Goal: Task Accomplishment & Management: Manage account settings

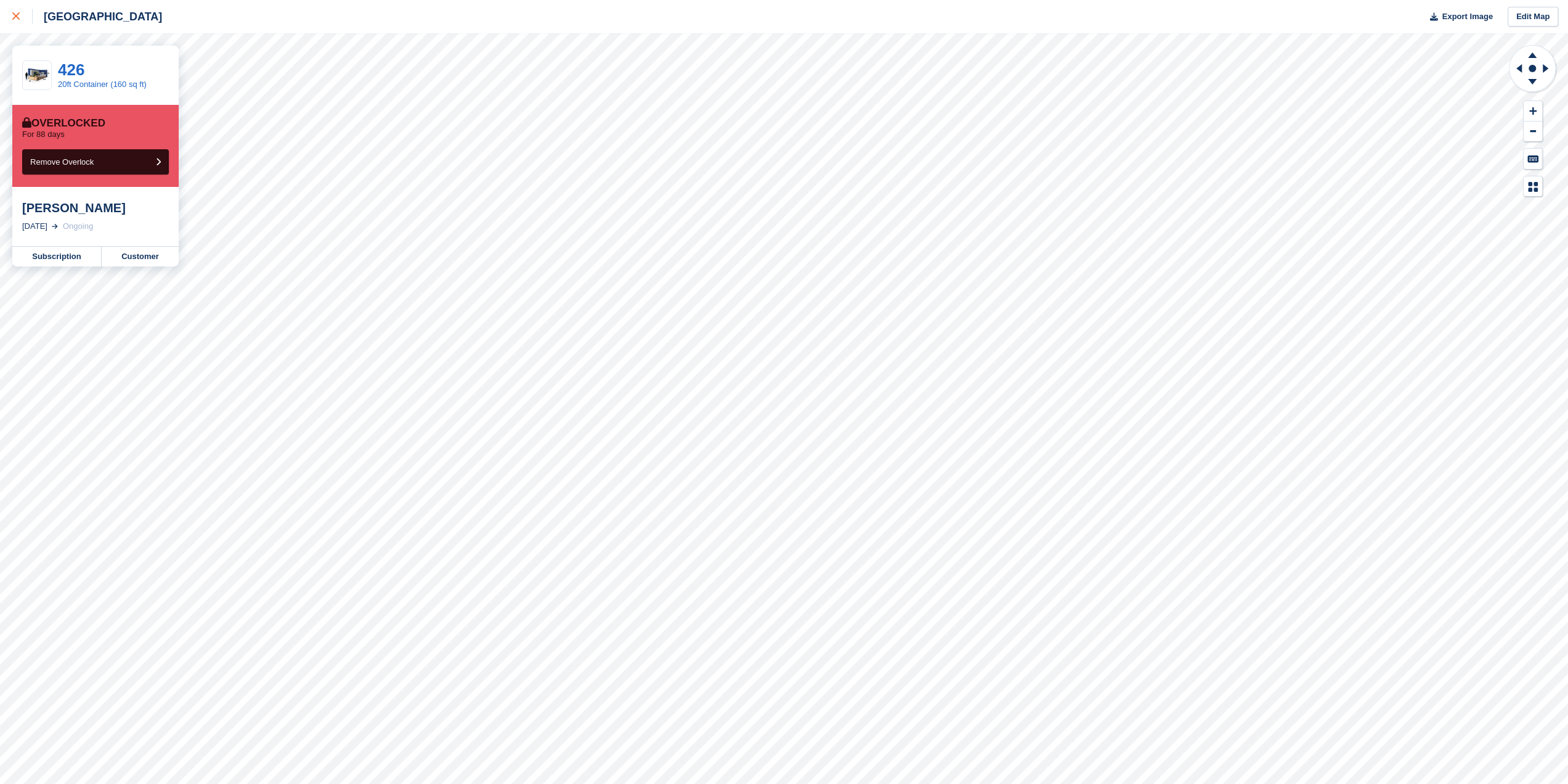
click at [19, 18] on icon at bounding box center [16, 16] width 7 height 7
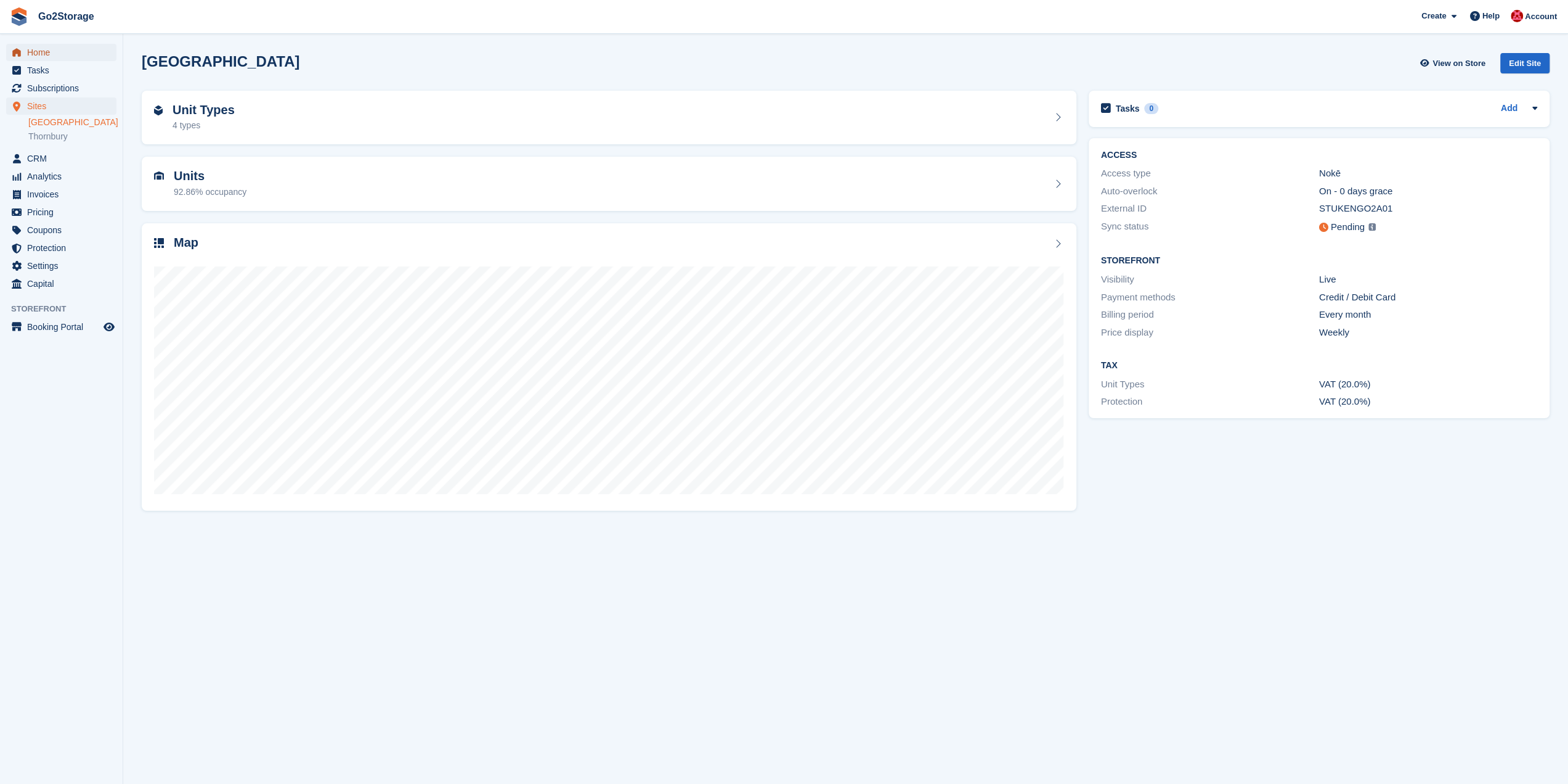
click at [64, 51] on span "Home" at bounding box center [64, 53] width 74 height 18
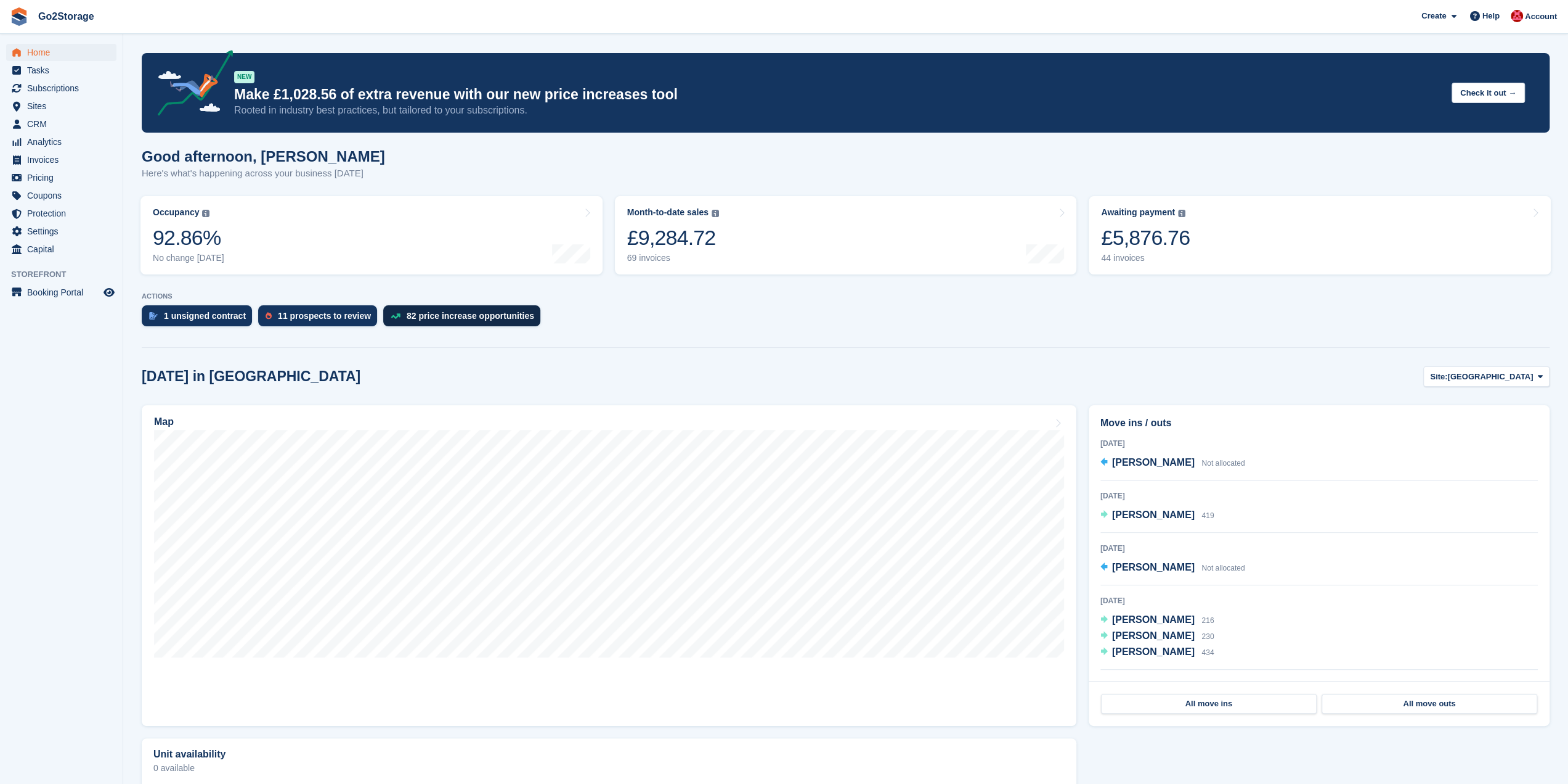
click at [417, 320] on div "82 price increase opportunities" at bounding box center [470, 315] width 128 height 10
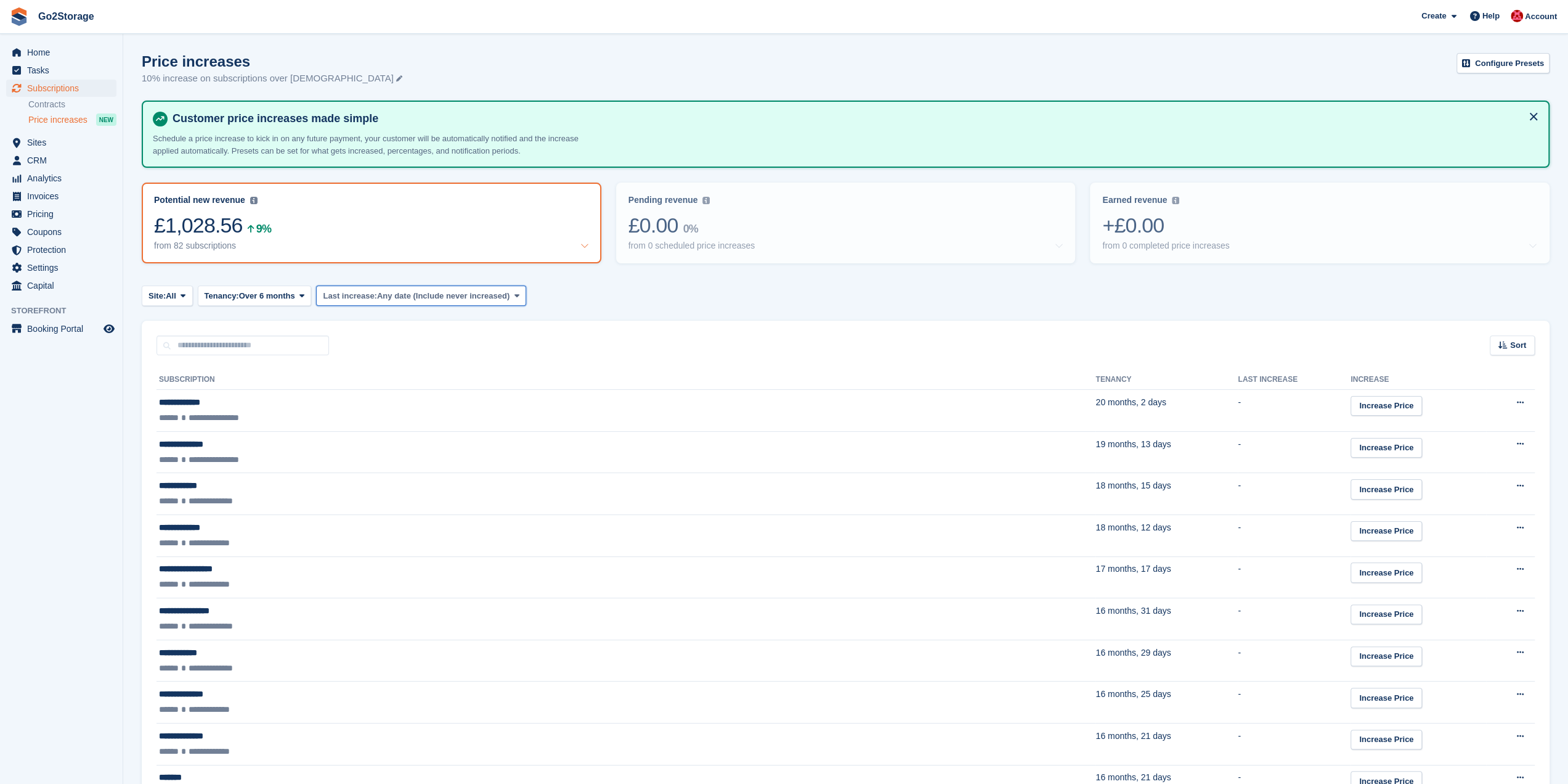
click at [408, 296] on span "Any date (Include never increased)" at bounding box center [443, 296] width 132 height 12
click at [407, 296] on span "Any date (Include never increased)" at bounding box center [443, 296] width 132 height 12
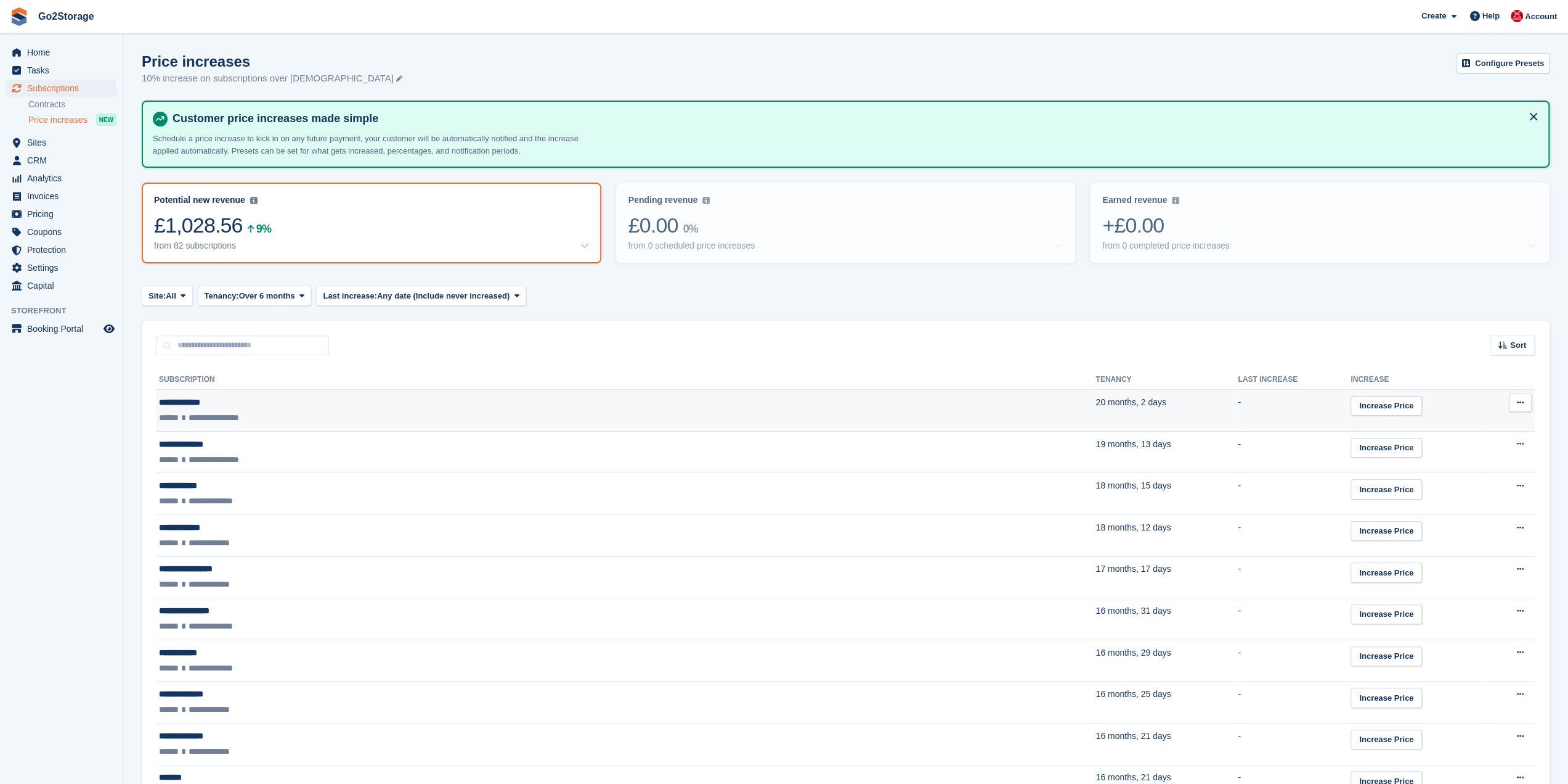
click at [1520, 405] on icon at bounding box center [1520, 402] width 7 height 8
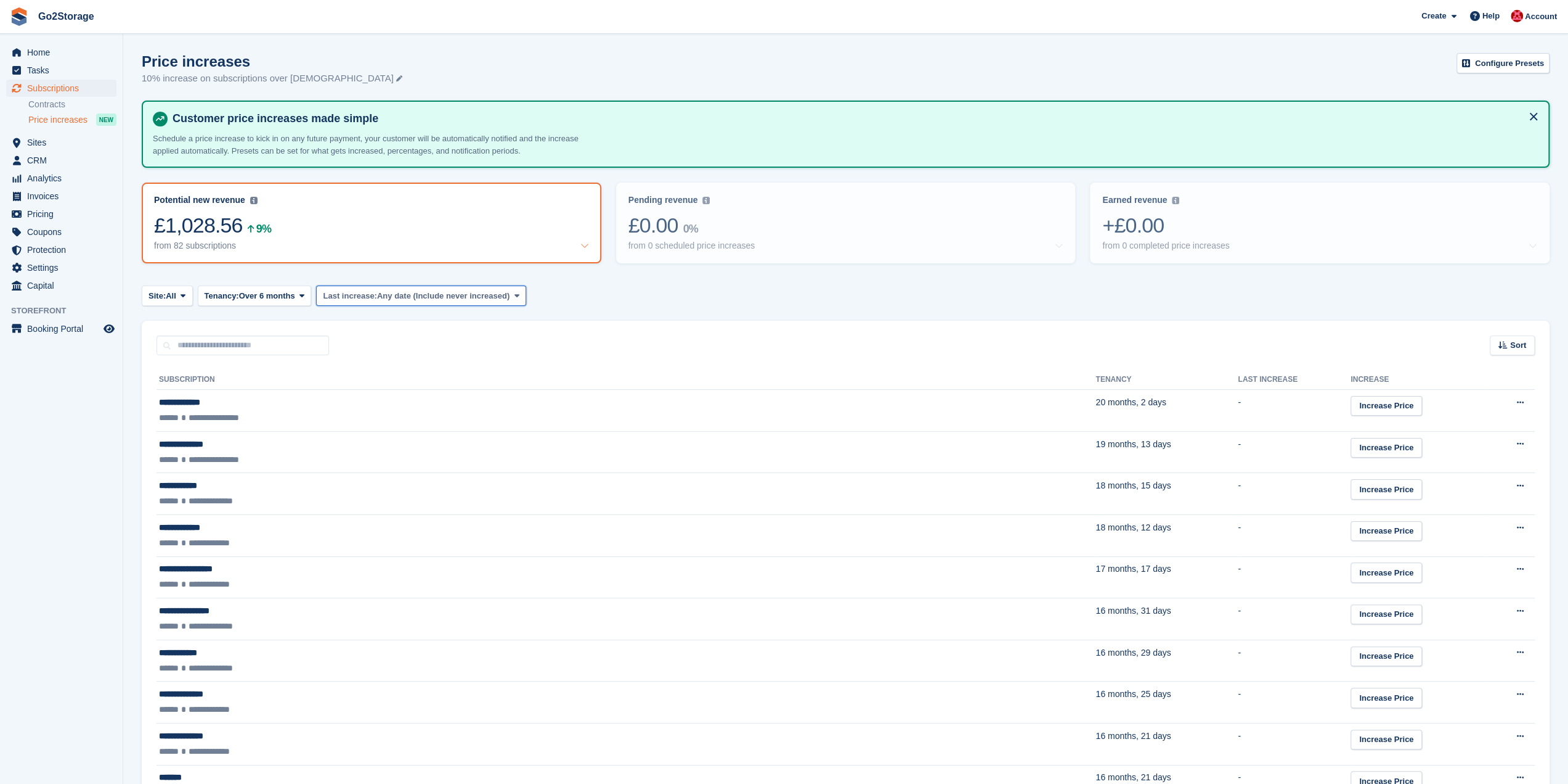
click at [423, 299] on span "Any date (Include never increased)" at bounding box center [443, 296] width 132 height 12
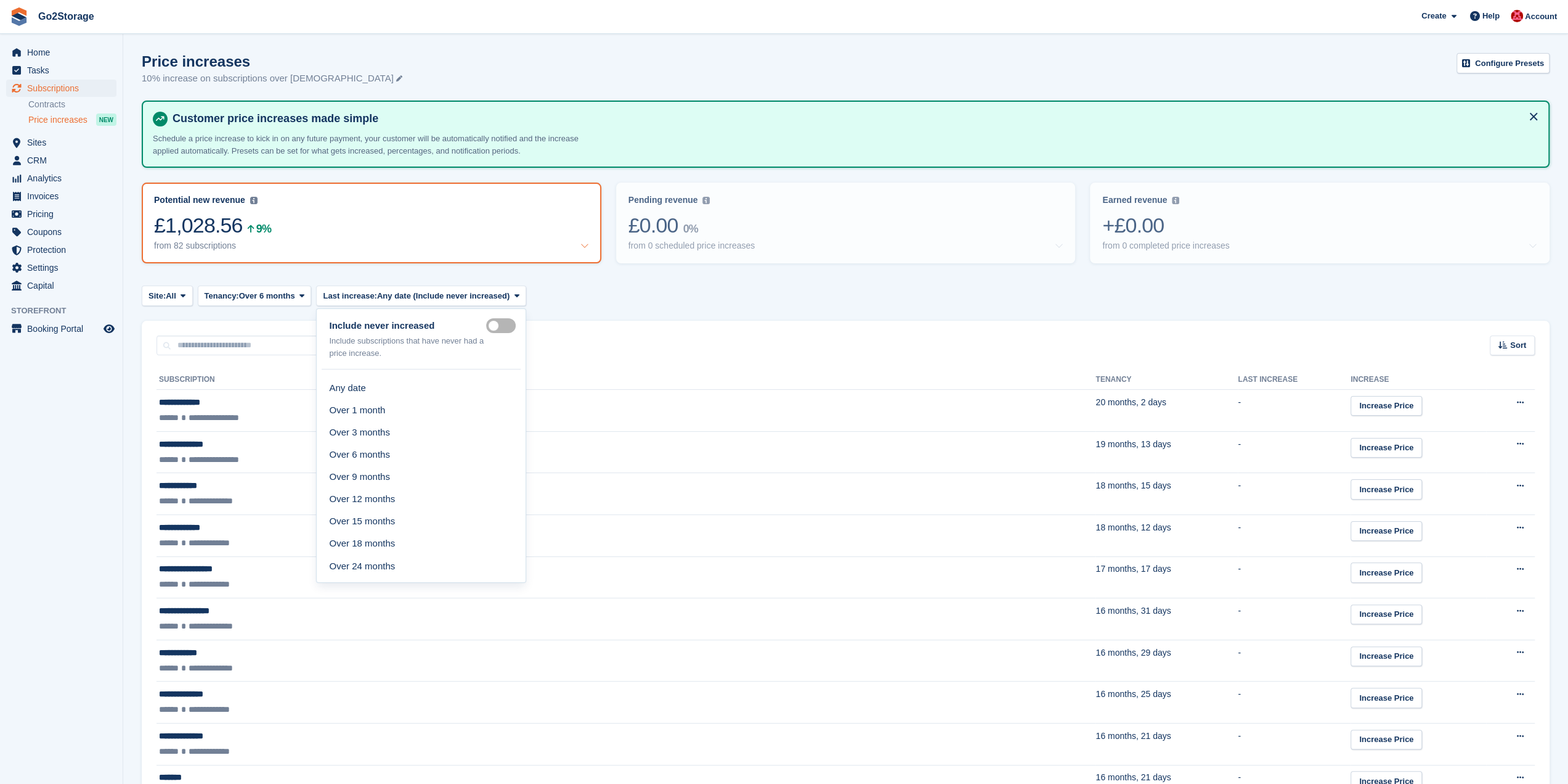
click at [487, 325] on label "Include never" at bounding box center [503, 325] width 34 height 2
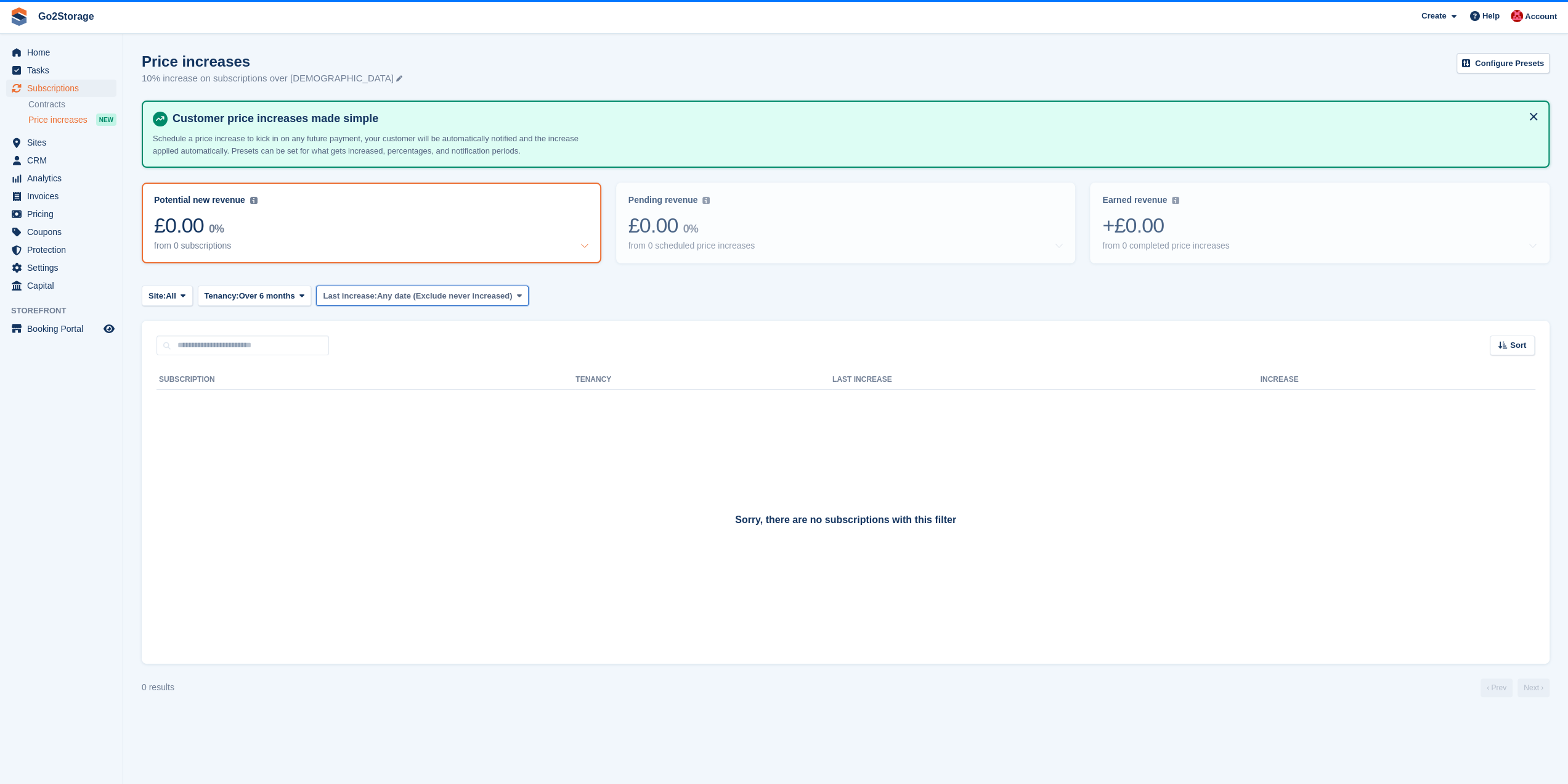
click at [487, 298] on span "Any date (Exclude never increased)" at bounding box center [445, 296] width 136 height 12
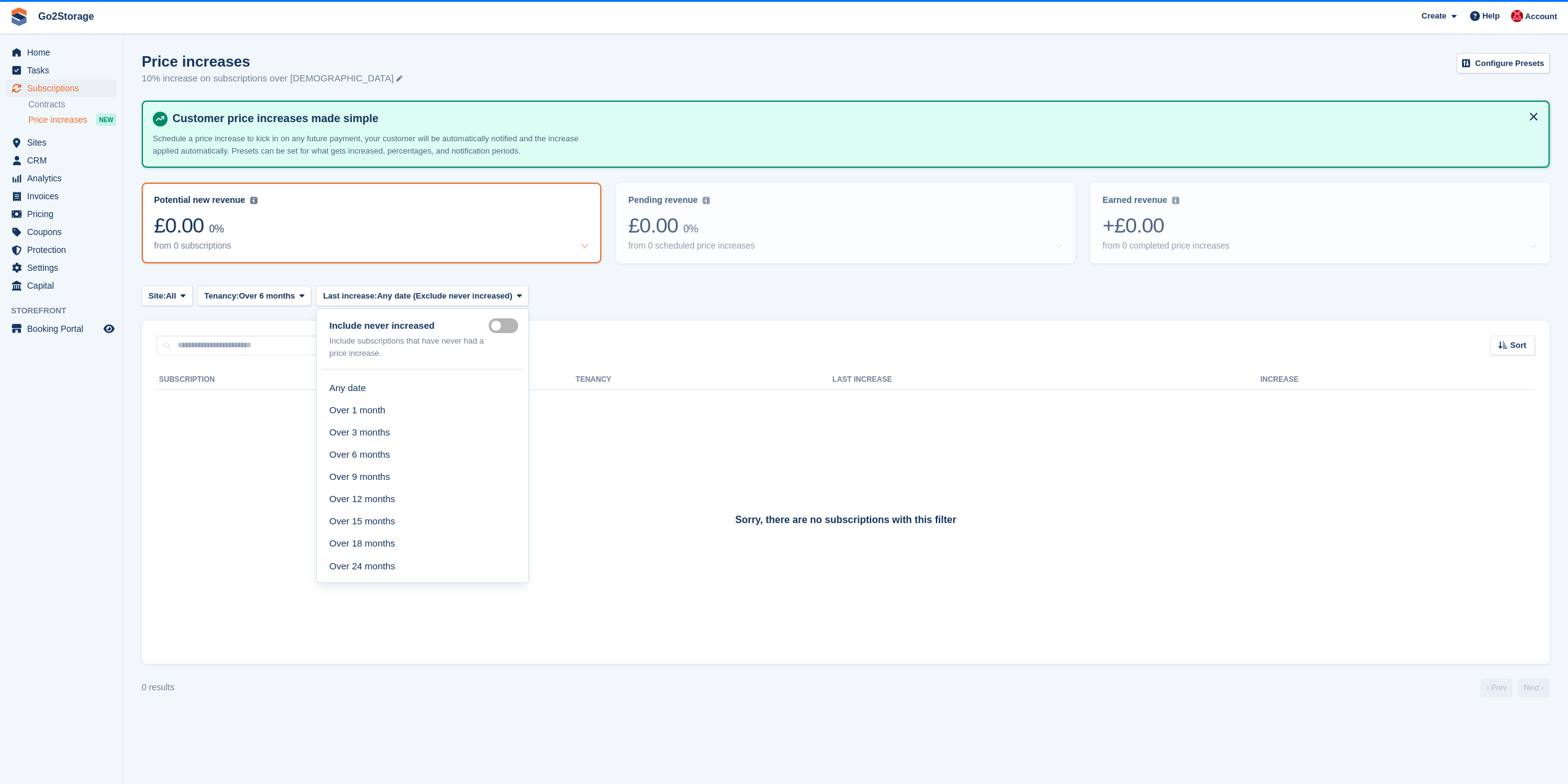
click at [492, 325] on label "Include never" at bounding box center [505, 325] width 34 height 2
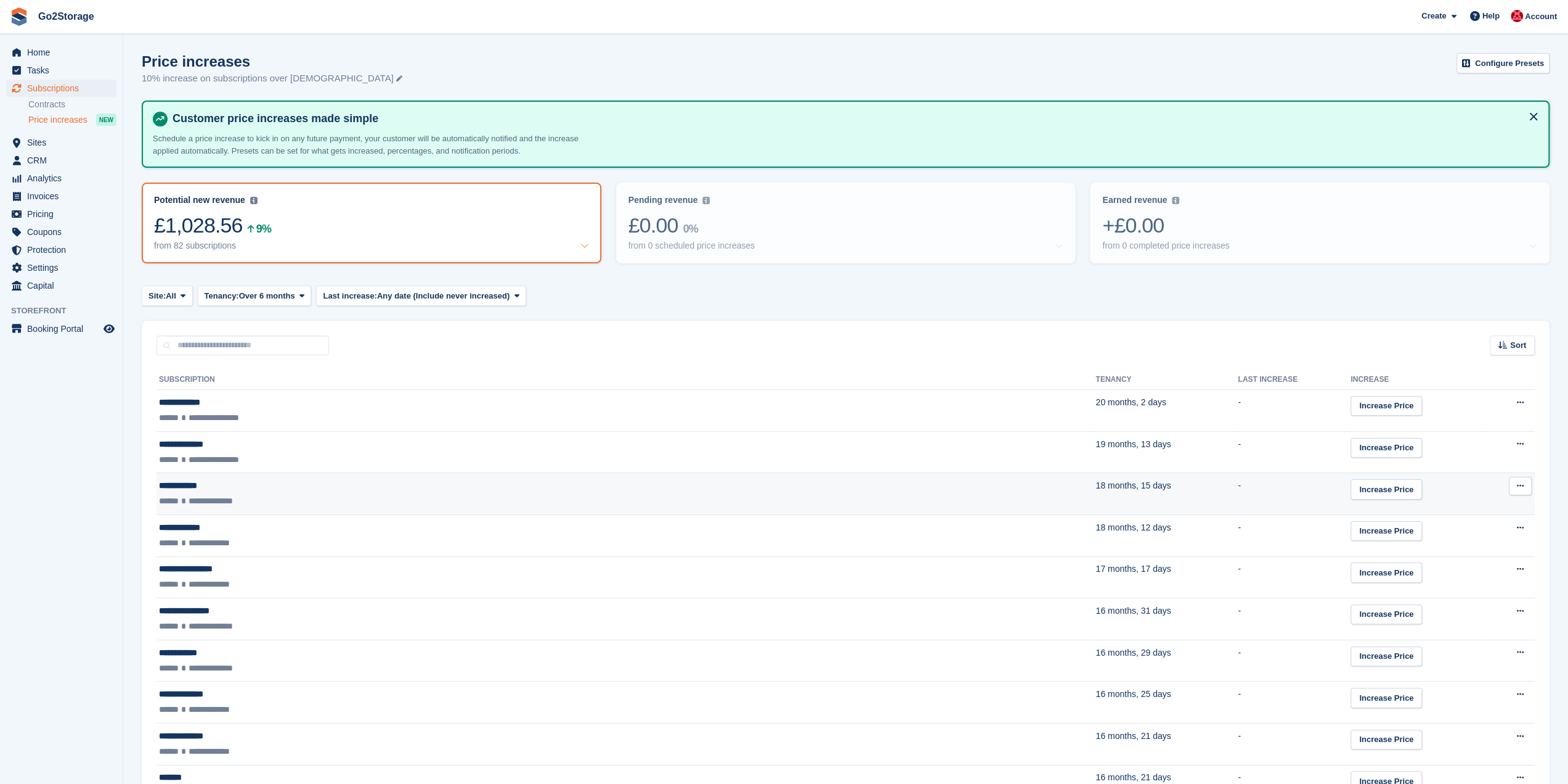
click at [278, 489] on div "**********" at bounding box center [405, 485] width 494 height 13
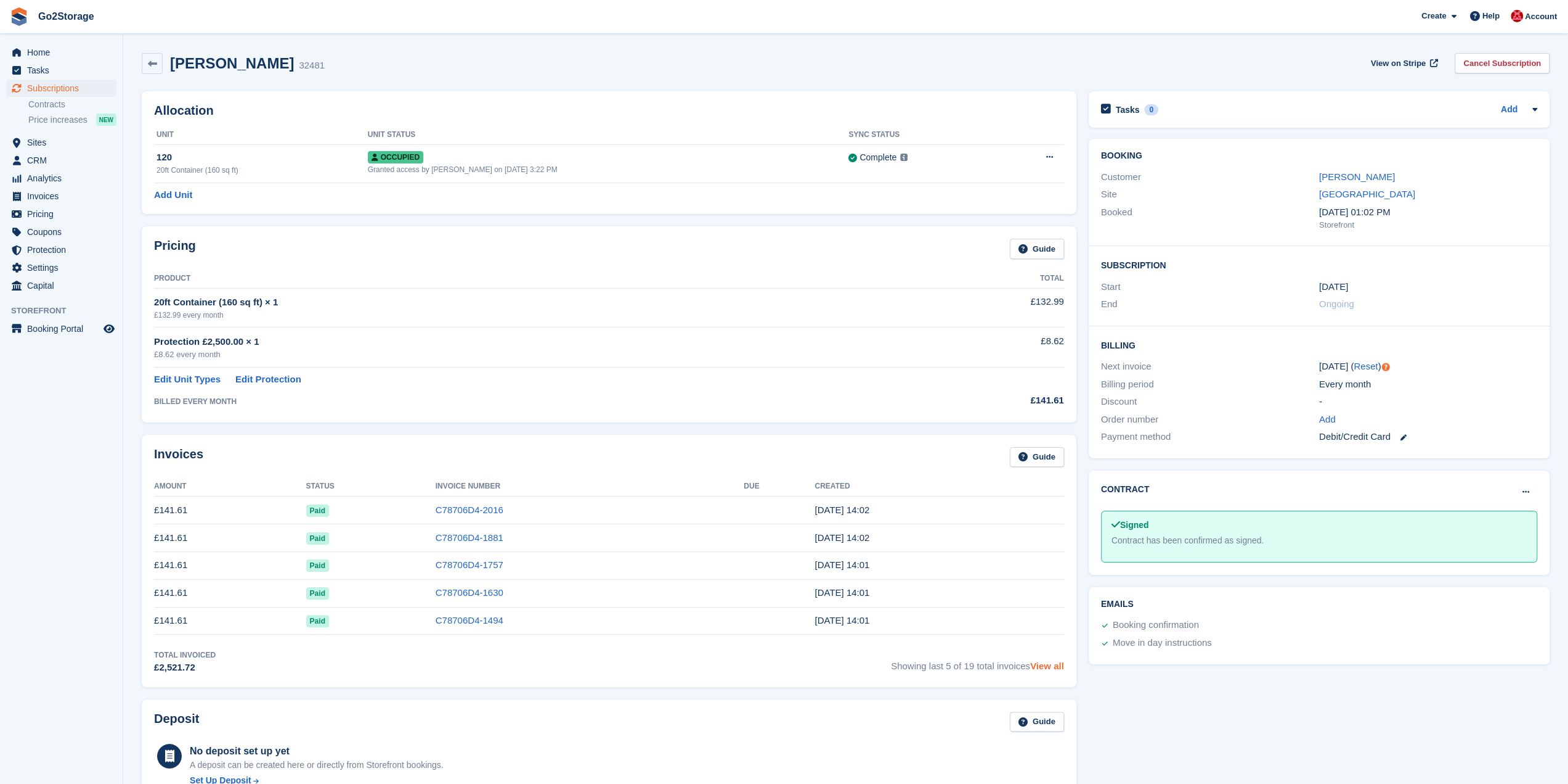
click at [1042, 663] on link "View all" at bounding box center [1047, 666] width 33 height 11
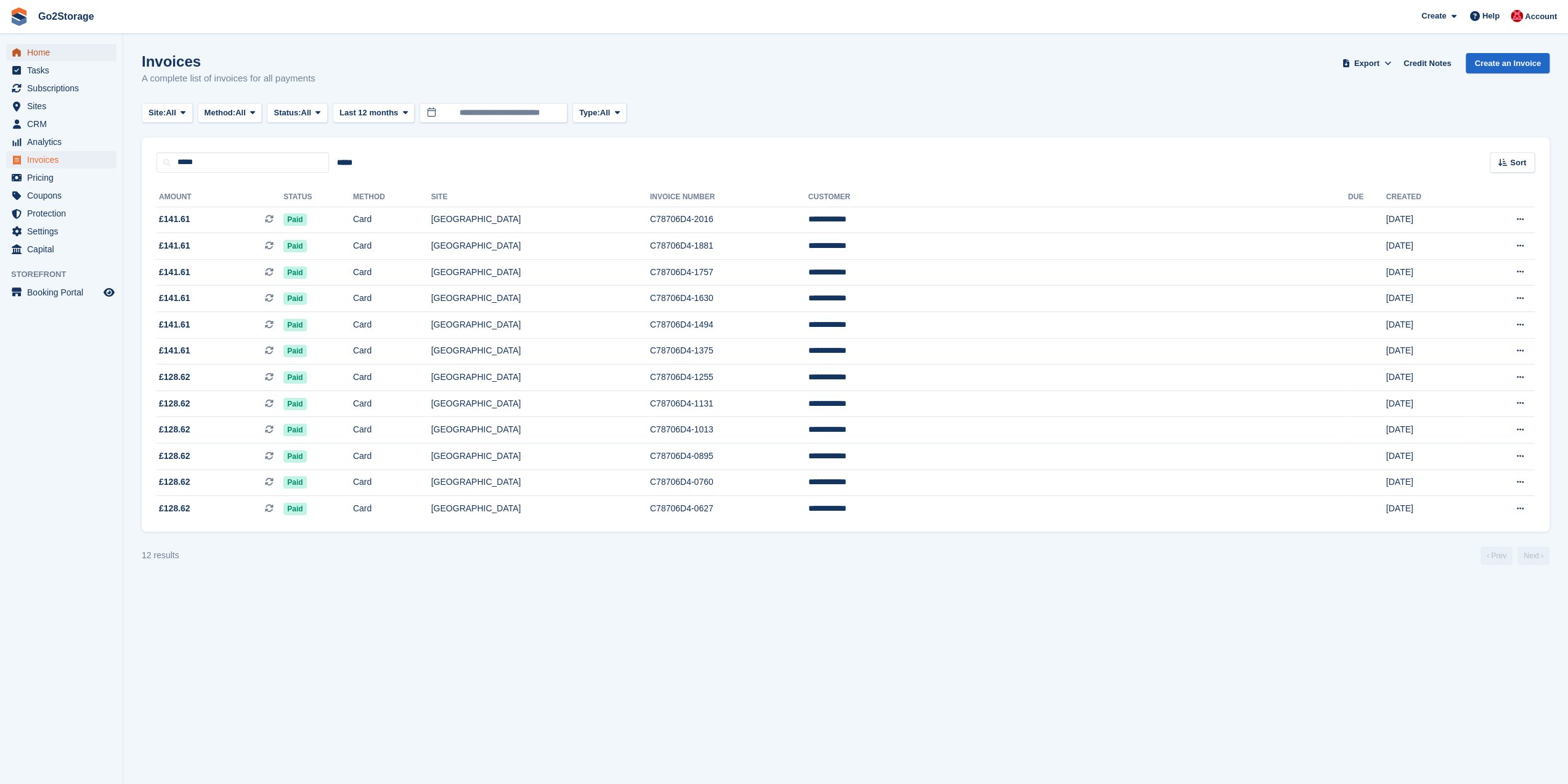
click at [71, 49] on span "Home" at bounding box center [64, 53] width 74 height 18
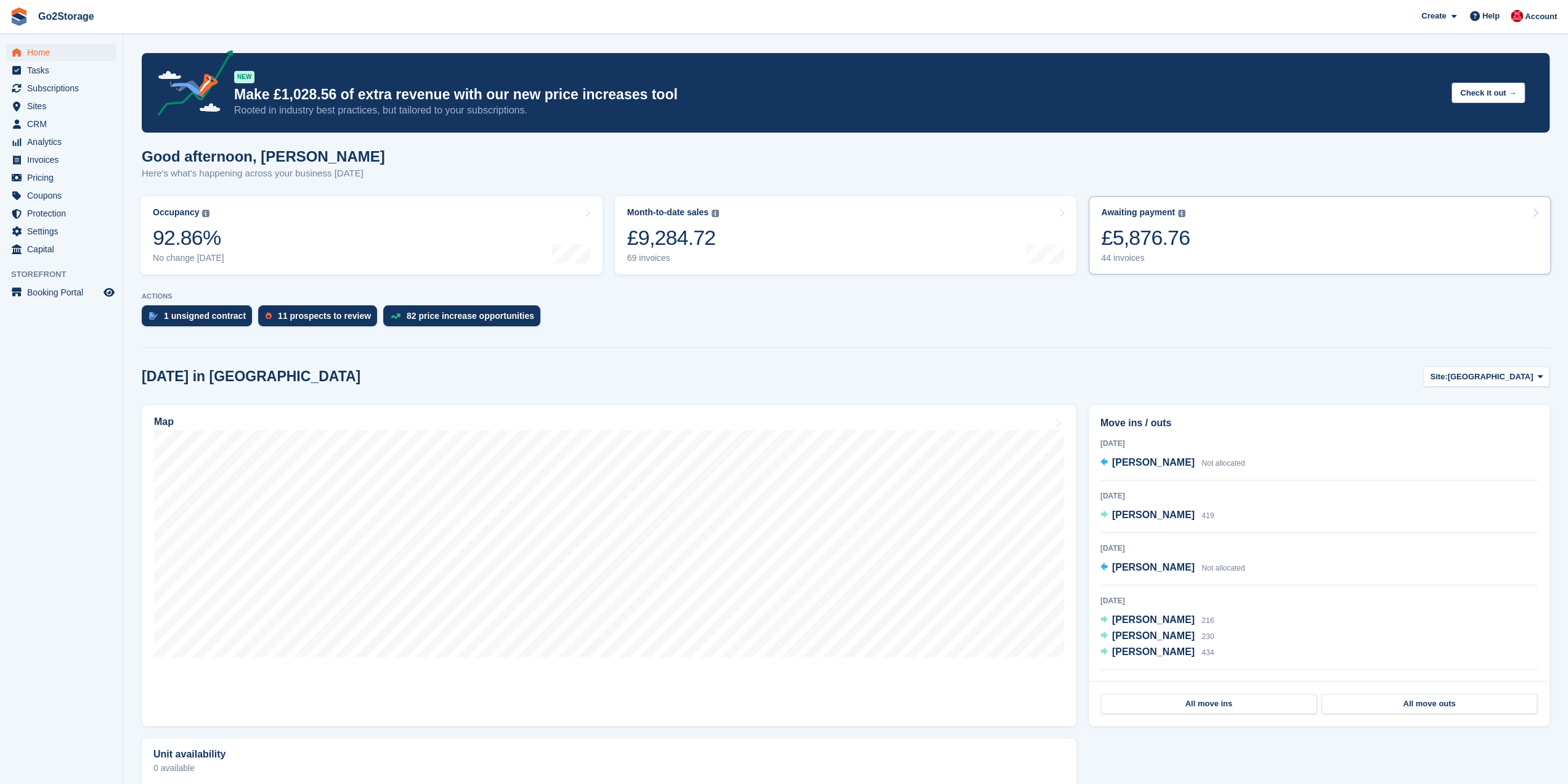
click at [1178, 245] on div "£5,876.76" at bounding box center [1145, 237] width 89 height 26
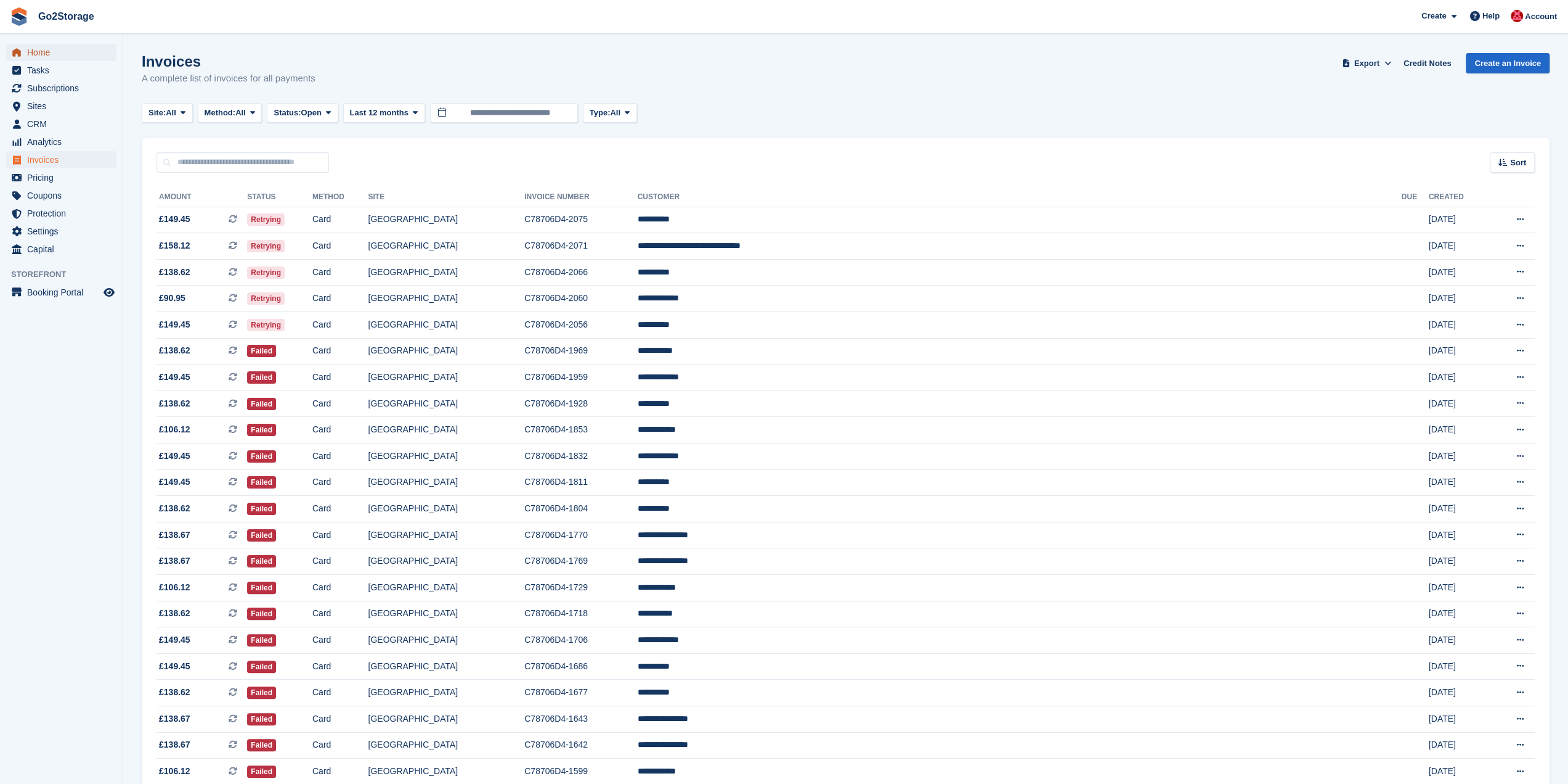
click at [55, 54] on span "Home" at bounding box center [64, 53] width 74 height 18
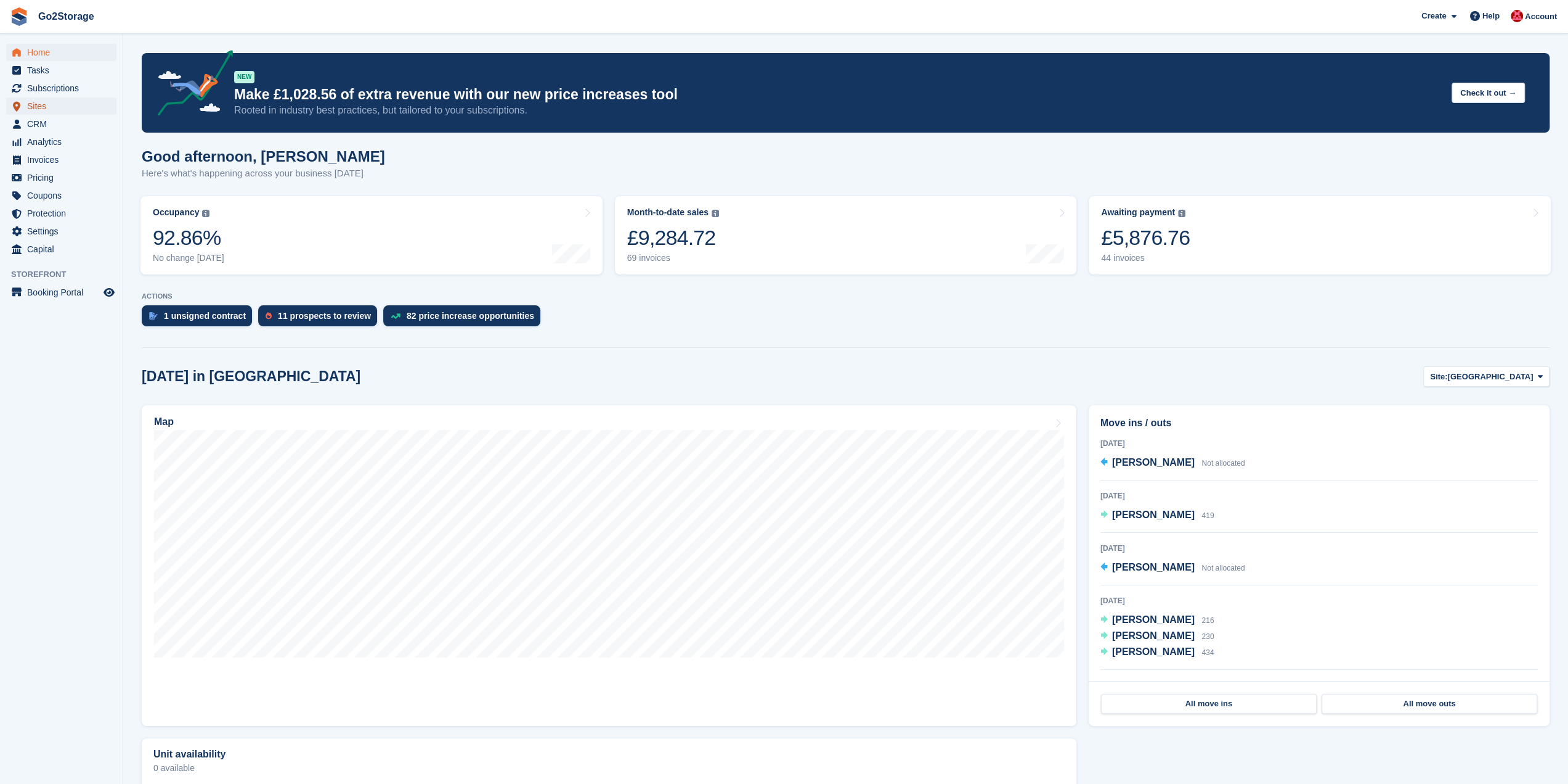
click at [52, 106] on span "Sites" at bounding box center [64, 106] width 74 height 18
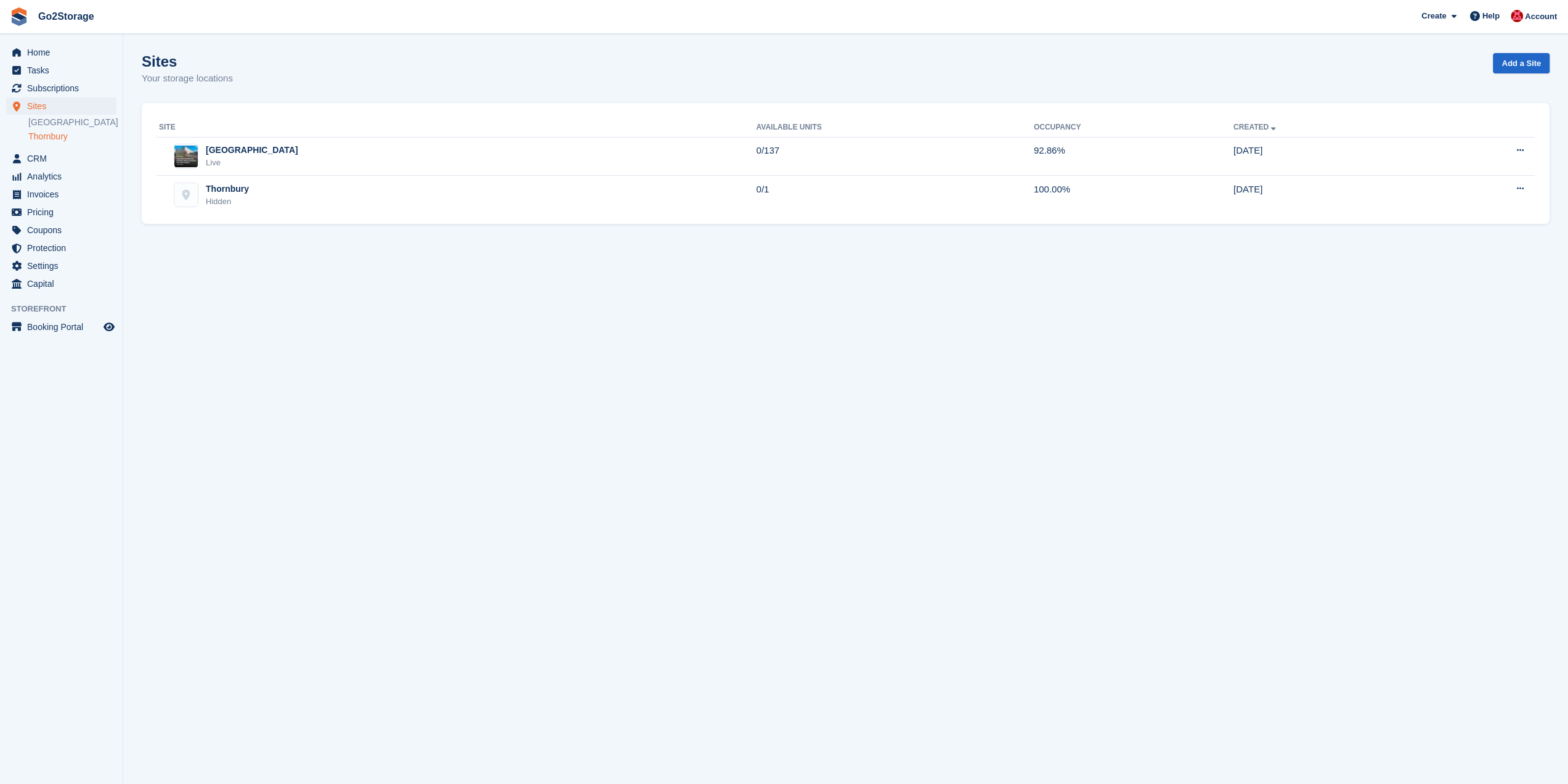
click at [61, 137] on link "Thornbury" at bounding box center [72, 136] width 88 height 11
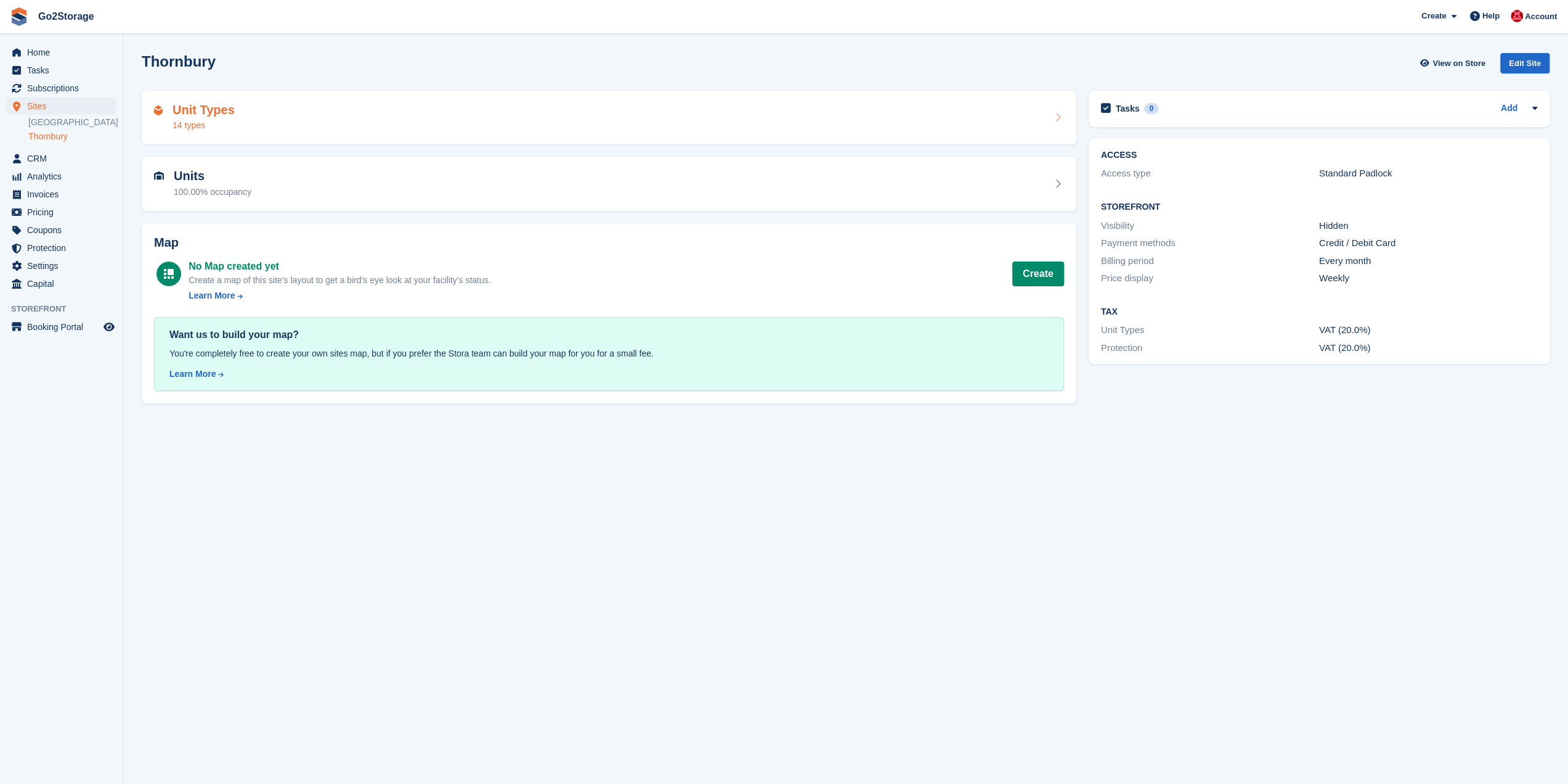
click at [452, 123] on div "Unit Types 14 types" at bounding box center [609, 118] width 910 height 30
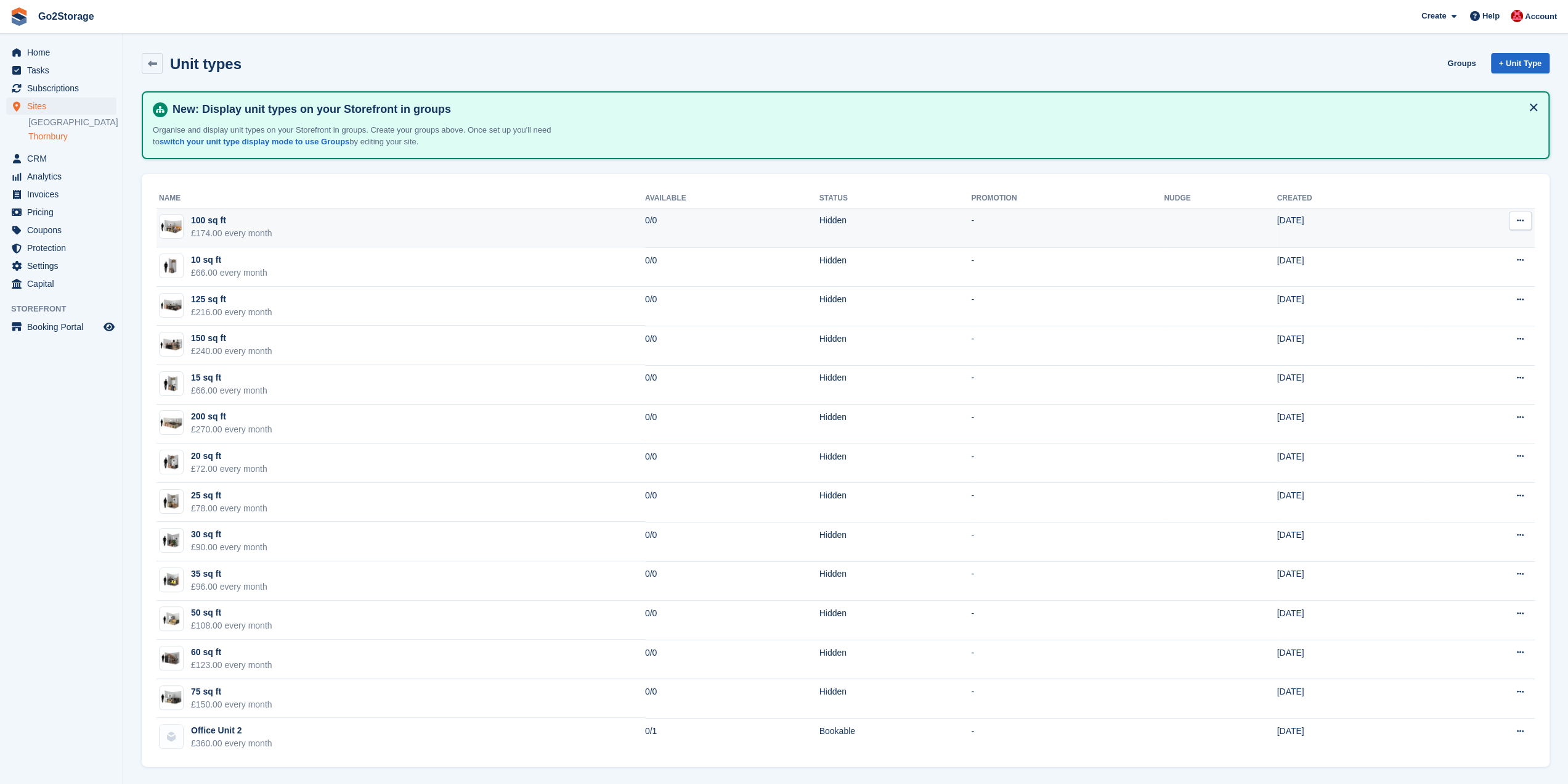
click at [260, 228] on div "£174.00 every month" at bounding box center [232, 233] width 81 height 13
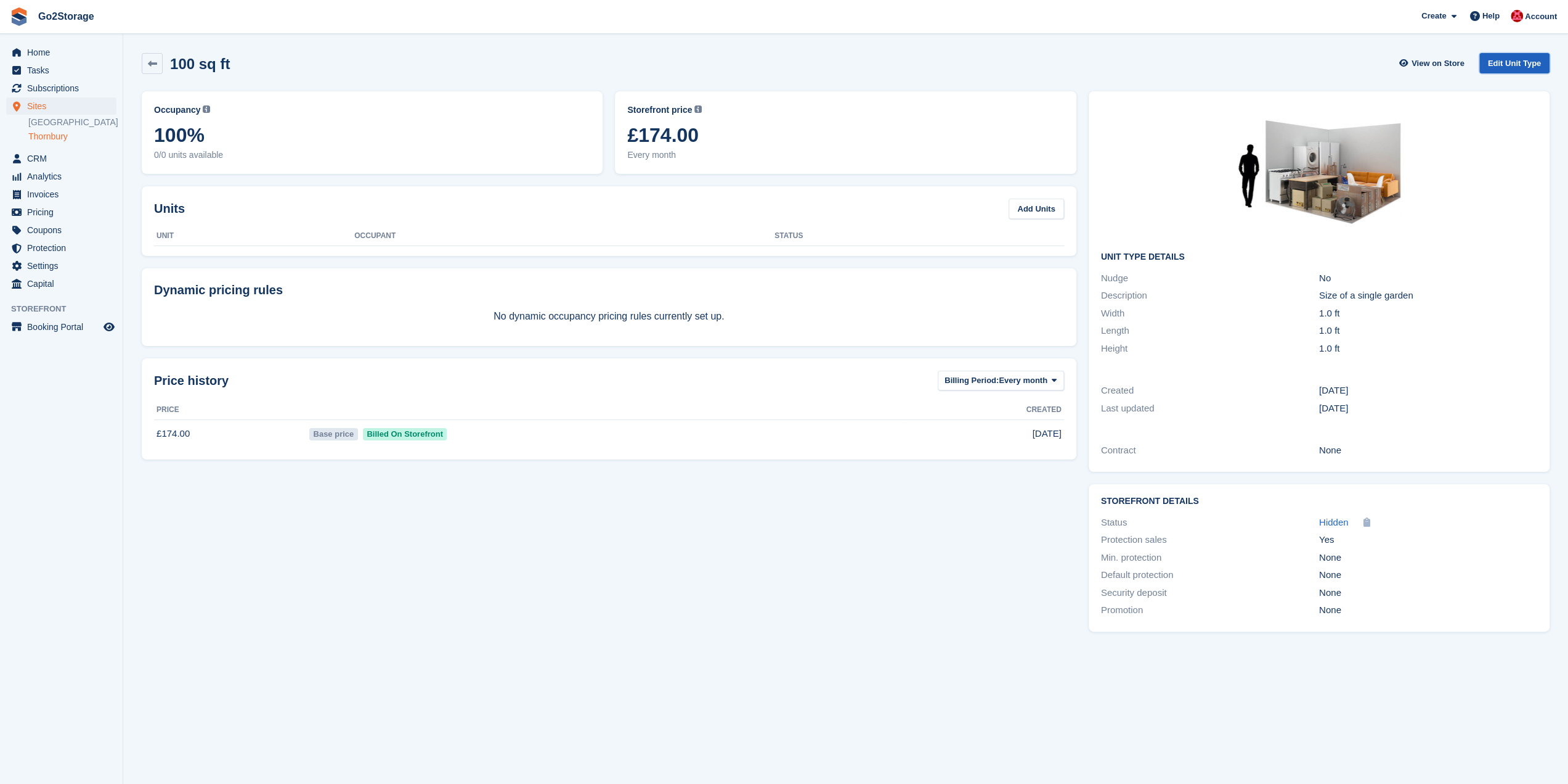
click at [1516, 60] on link "Edit Unit Type" at bounding box center [1515, 63] width 71 height 20
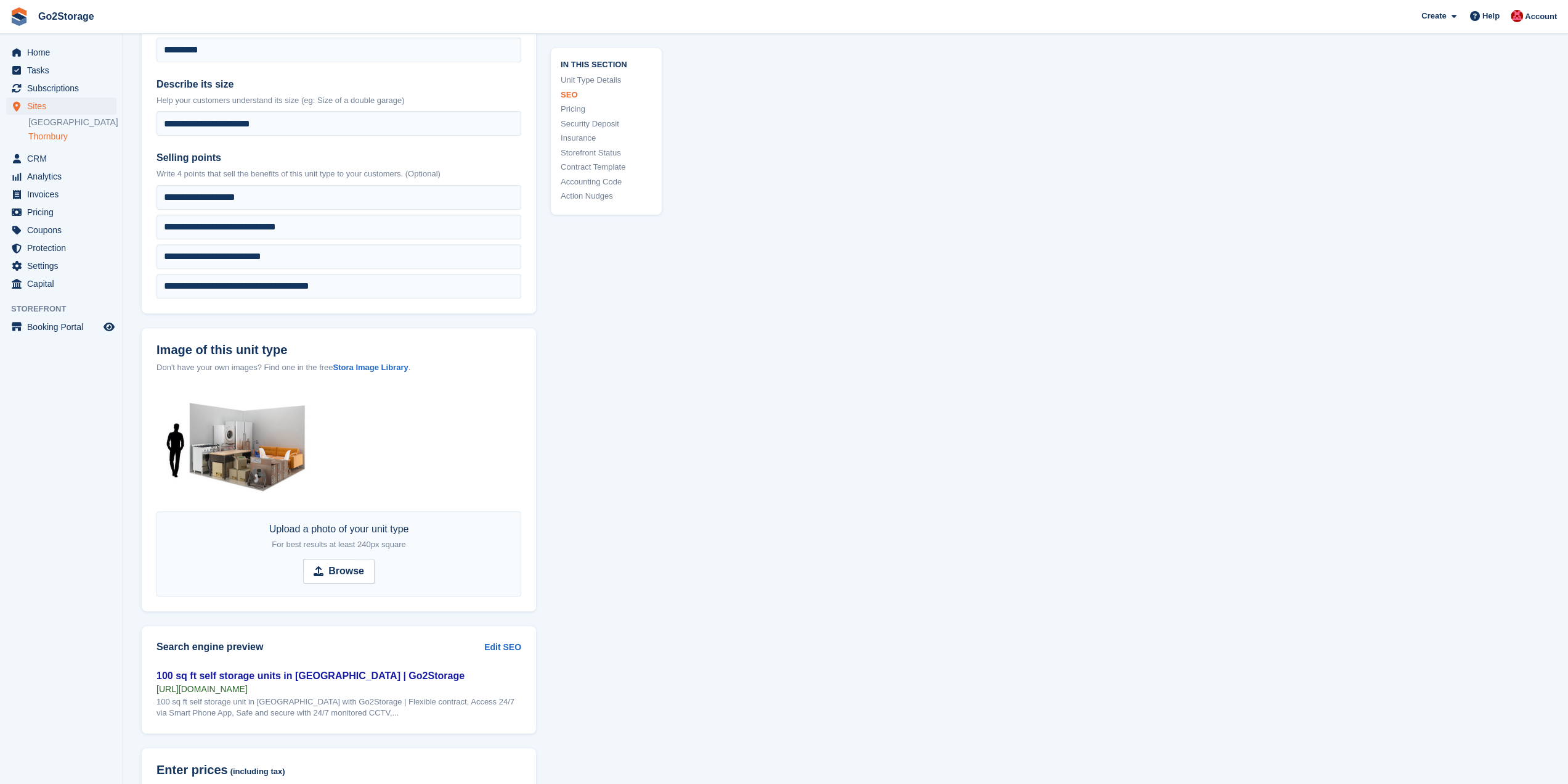
scroll to position [740, 0]
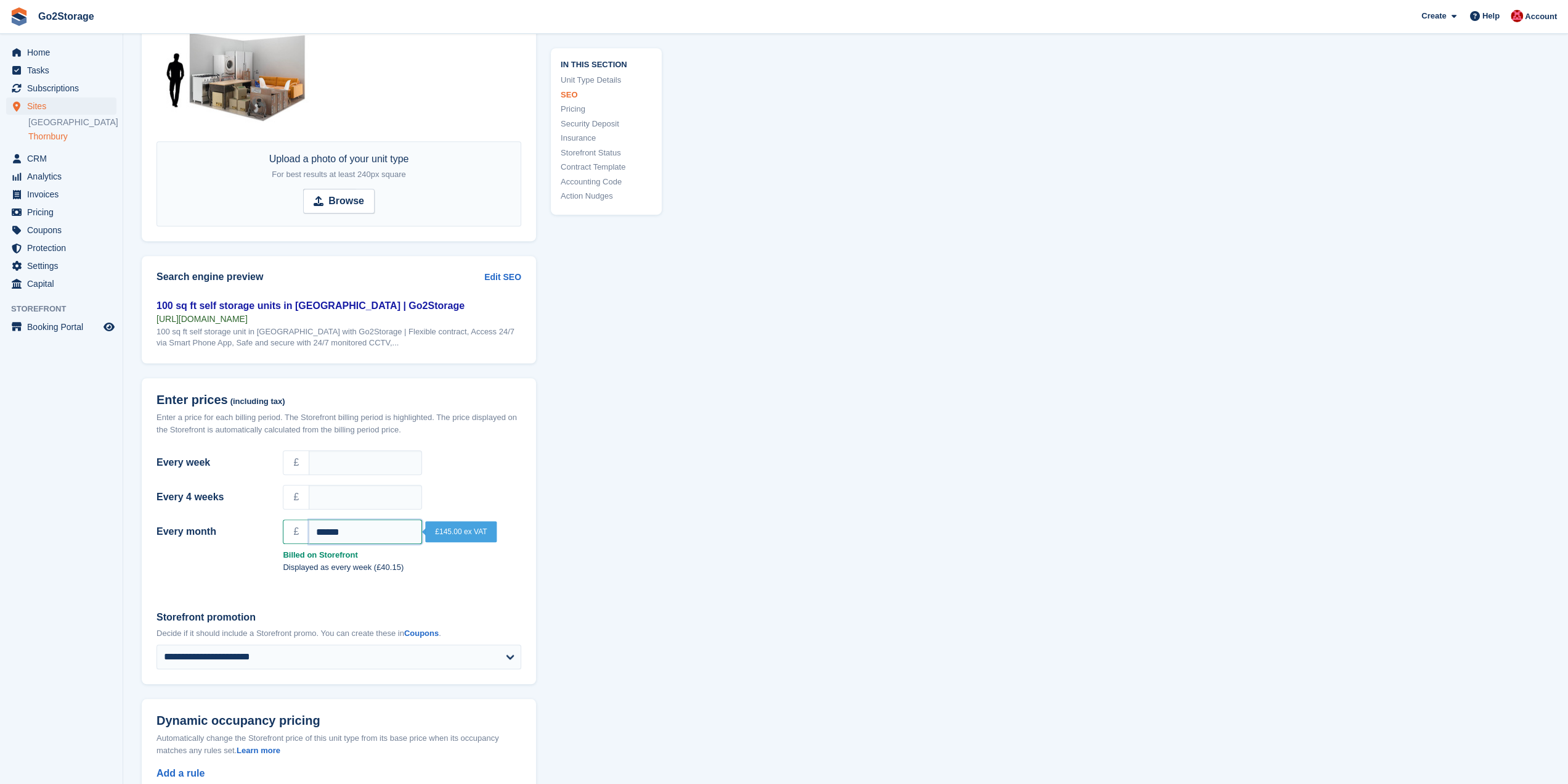
click at [352, 534] on input "******" at bounding box center [365, 532] width 114 height 25
drag, startPoint x: 355, startPoint y: 528, endPoint x: 273, endPoint y: 526, distance: 82.0
click at [273, 526] on div "Every month £ ******" at bounding box center [338, 532] width 380 height 30
type input "***"
click at [231, 547] on div "Billed on Storefront" at bounding box center [338, 553] width 380 height 15
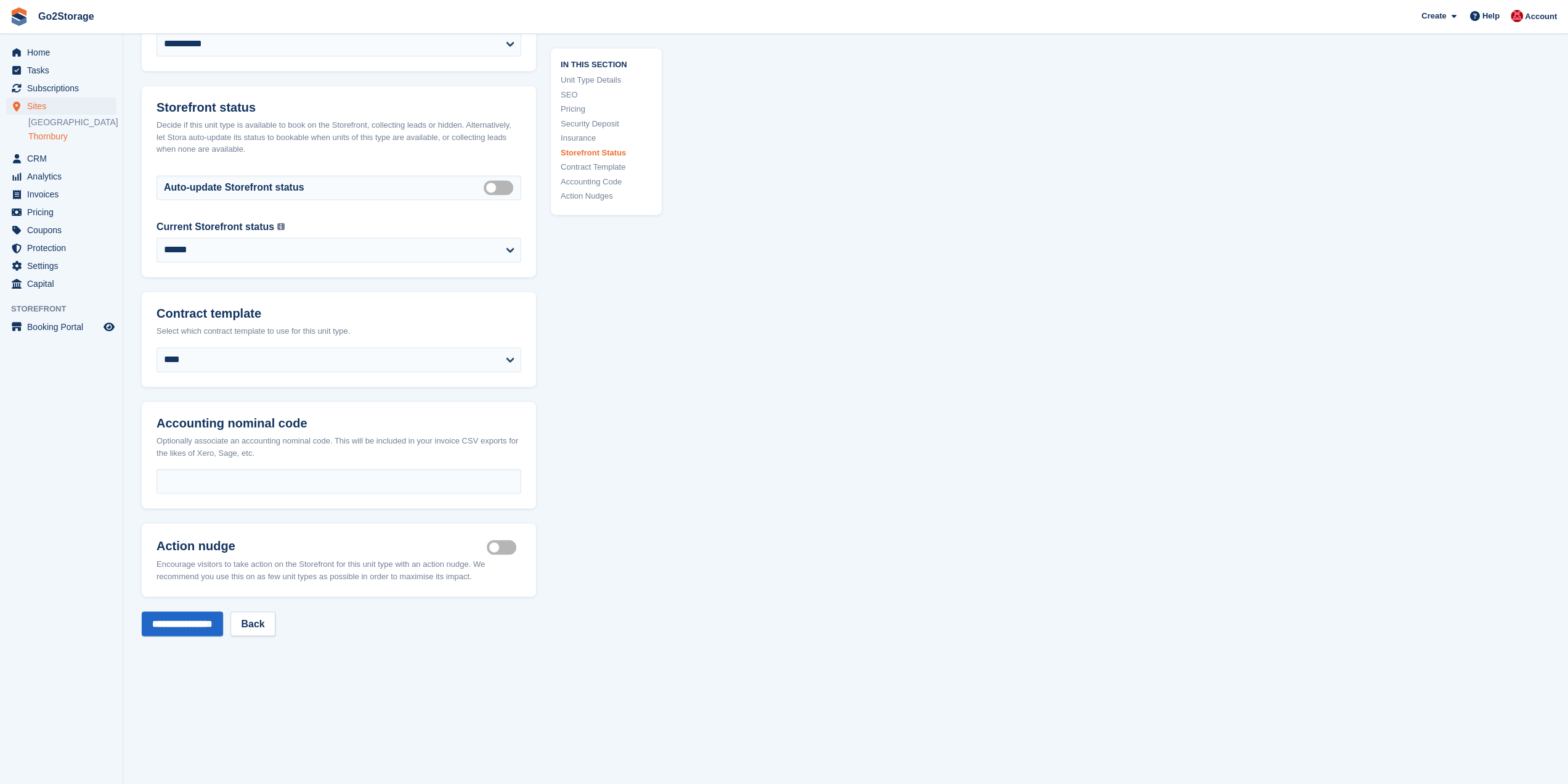
scroll to position [1973, 0]
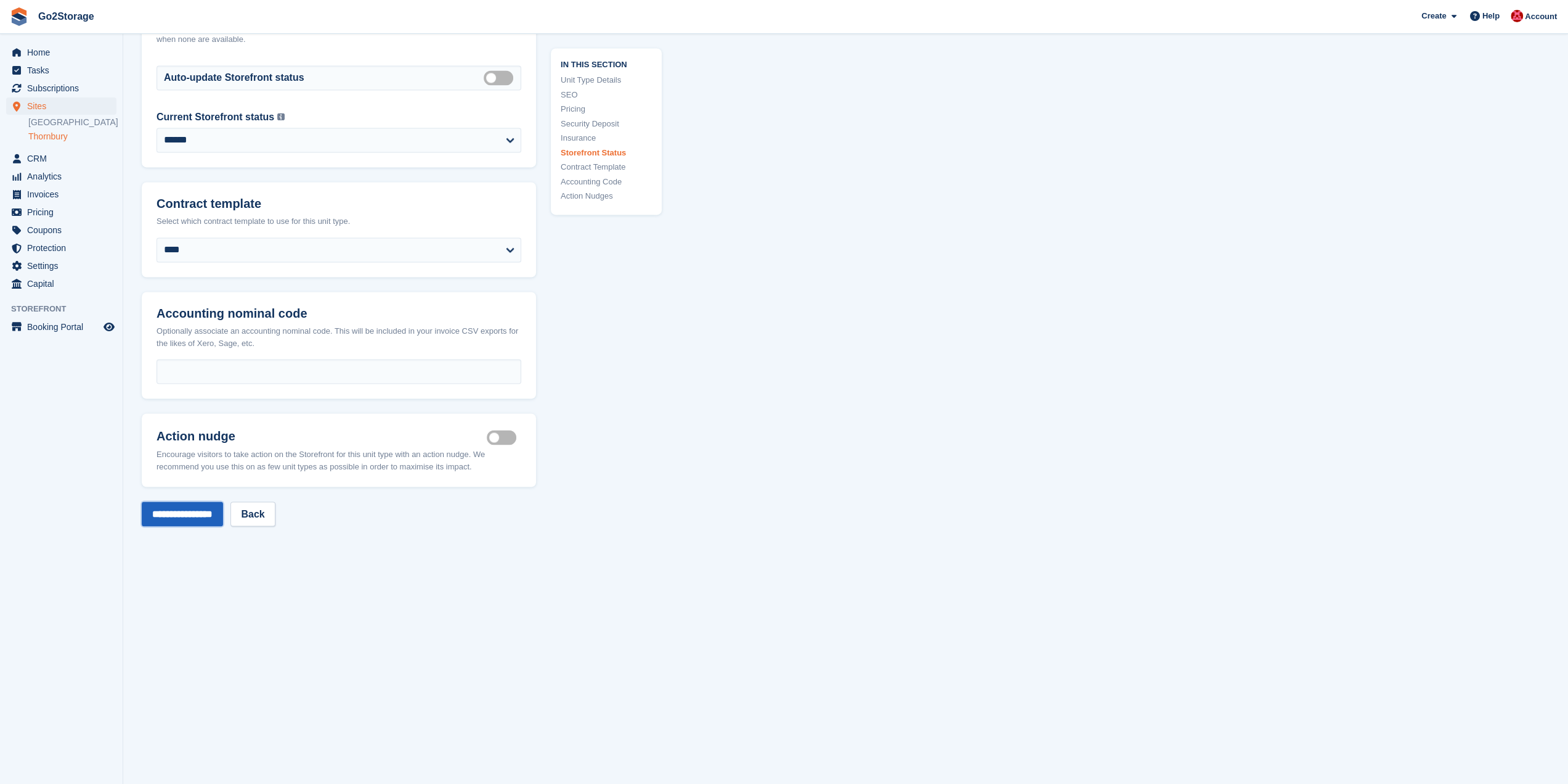
click at [198, 511] on input "**********" at bounding box center [182, 513] width 81 height 25
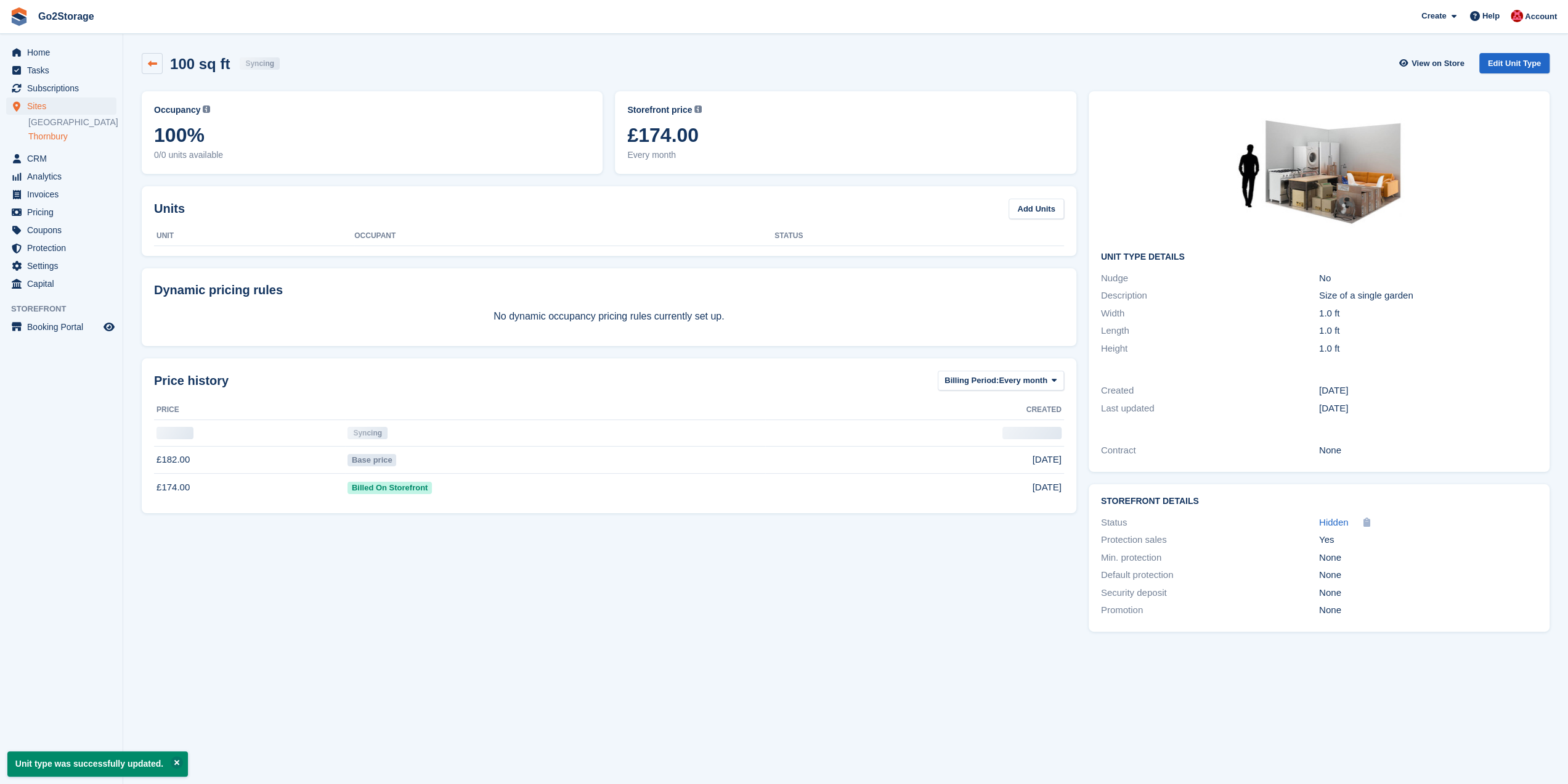
click at [146, 69] on link at bounding box center [152, 63] width 21 height 21
